Goal: Task Accomplishment & Management: Manage account settings

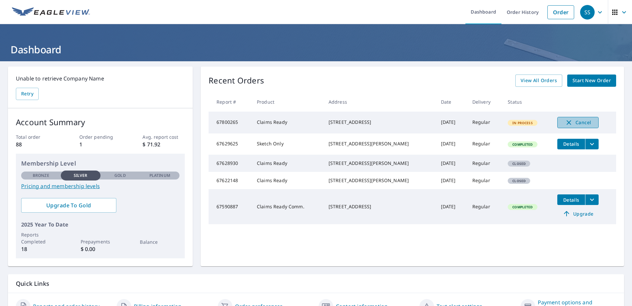
click at [572, 120] on span "Cancel" at bounding box center [578, 122] width 27 height 8
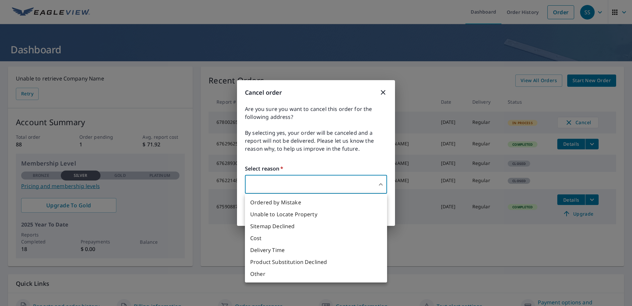
click at [298, 184] on body "SS SS Dashboard Order History Order SS Dashboard Unable to retrieve Company Nam…" at bounding box center [316, 153] width 632 height 306
click at [295, 201] on li "Ordered by Mistake" at bounding box center [316, 202] width 142 height 12
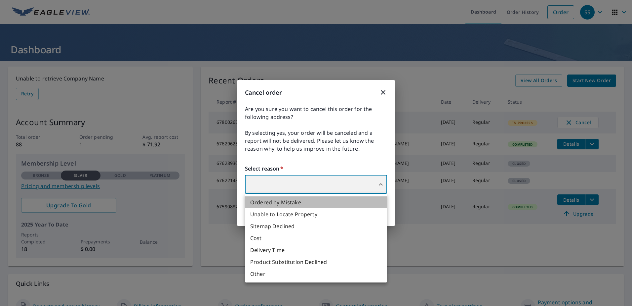
type input "30"
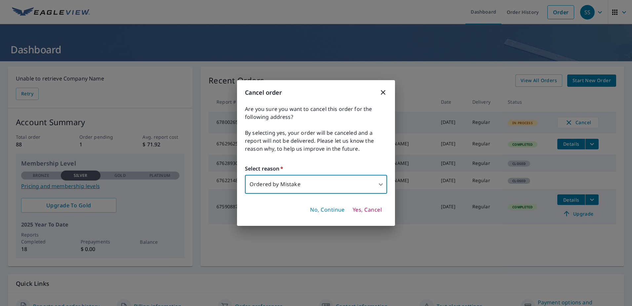
click at [361, 210] on span "Yes, Cancel" at bounding box center [367, 209] width 29 height 7
